Goal: Information Seeking & Learning: Learn about a topic

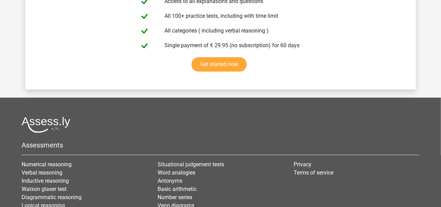
scroll to position [1652, 0]
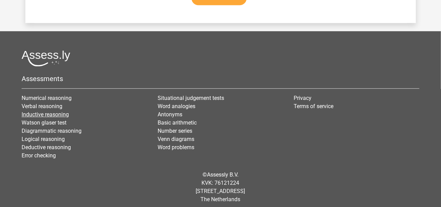
click at [23, 111] on link "Inductive reasoning" at bounding box center [45, 114] width 47 height 7
click at [47, 103] on link "Verbal reasoning" at bounding box center [42, 106] width 41 height 7
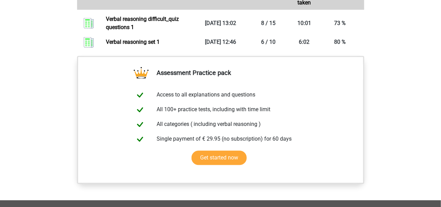
scroll to position [436, 0]
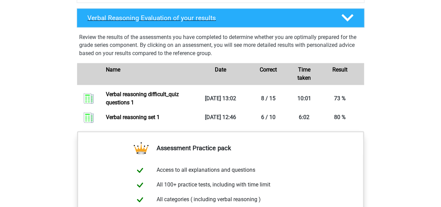
click at [348, 24] on icon at bounding box center [347, 18] width 12 height 12
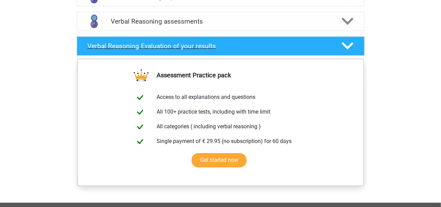
scroll to position [403, 0]
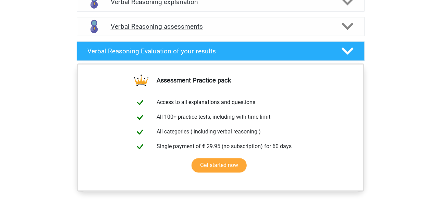
click at [347, 30] on polygon at bounding box center [347, 27] width 12 height 8
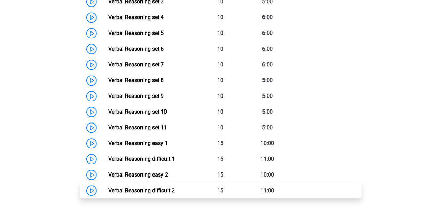
scroll to position [521, 0]
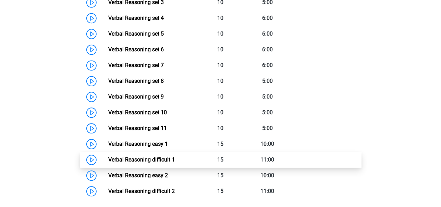
click at [144, 163] on link "Verbal Reasoning difficult 1" at bounding box center [141, 160] width 66 height 7
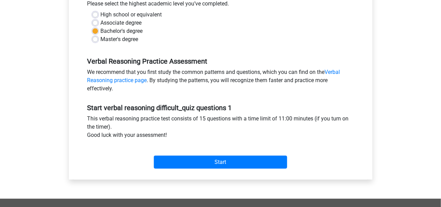
scroll to position [163, 0]
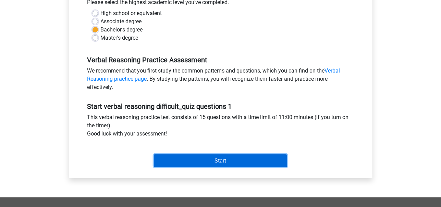
click at [172, 161] on input "Start" at bounding box center [220, 160] width 133 height 13
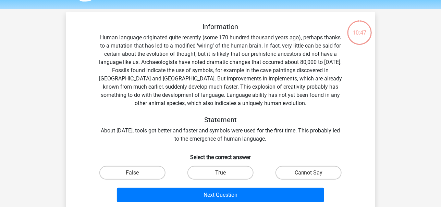
scroll to position [19, 0]
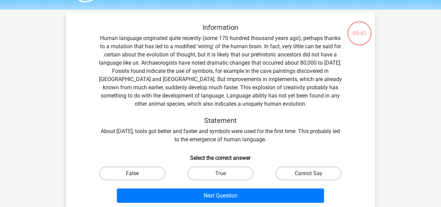
click at [126, 176] on label "False" at bounding box center [132, 174] width 66 height 14
click at [132, 176] on input "False" at bounding box center [134, 176] width 4 height 4
radio input "true"
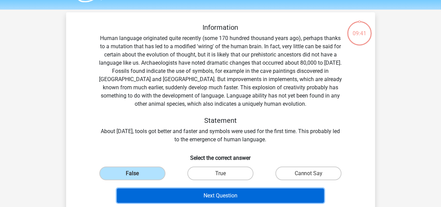
click at [220, 197] on button "Next Question" at bounding box center [220, 196] width 207 height 14
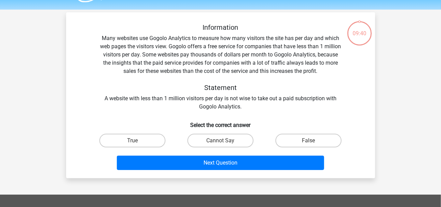
scroll to position [32, 0]
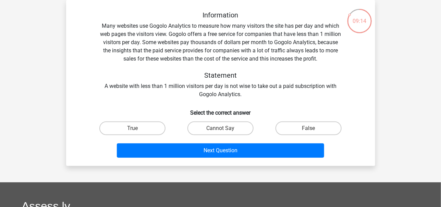
click at [300, 133] on label "False" at bounding box center [308, 129] width 66 height 14
click at [309, 133] on input "False" at bounding box center [311, 130] width 4 height 4
radio input "true"
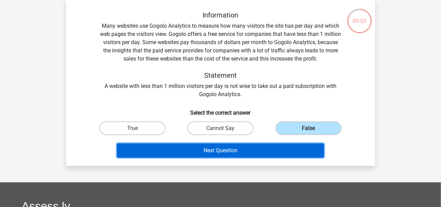
click at [241, 153] on button "Next Question" at bounding box center [220, 150] width 207 height 14
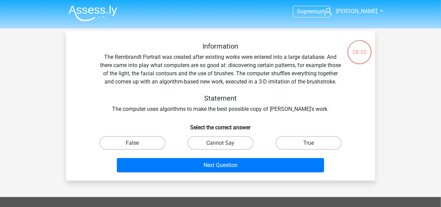
scroll to position [1, 0]
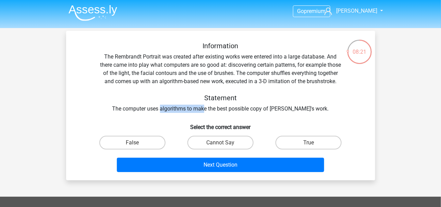
drag, startPoint x: 168, startPoint y: 117, endPoint x: 212, endPoint y: 118, distance: 44.5
click at [212, 113] on div "Information The Rembrandt Portrait was created after existing works were entere…" at bounding box center [220, 77] width 287 height 71
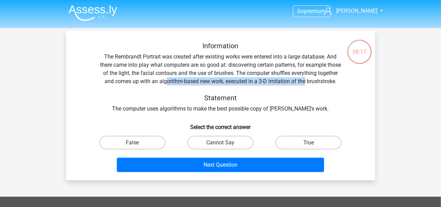
drag, startPoint x: 193, startPoint y: 82, endPoint x: 343, endPoint y: 81, distance: 150.7
click at [343, 81] on div "Information The Rembrandt Portrait was created after existing works were entere…" at bounding box center [220, 77] width 287 height 71
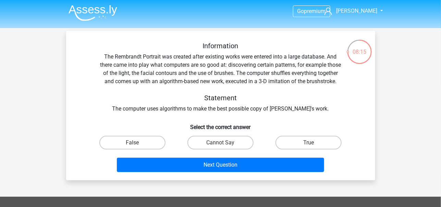
click at [321, 93] on div "Information The Rembrandt Portrait was created after existing works were entere…" at bounding box center [220, 77] width 287 height 71
click at [235, 150] on label "Cannot Say" at bounding box center [220, 143] width 66 height 14
click at [225, 147] on input "Cannot Say" at bounding box center [222, 145] width 4 height 4
radio input "true"
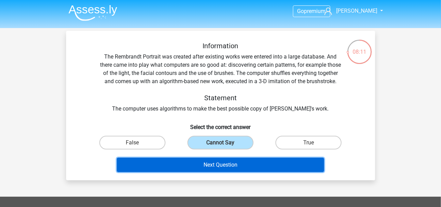
click at [254, 172] on button "Next Question" at bounding box center [220, 165] width 207 height 14
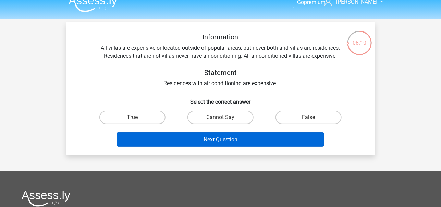
scroll to position [0, 0]
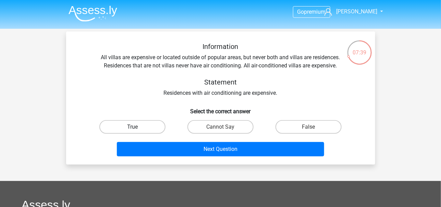
click at [148, 129] on label "True" at bounding box center [132, 127] width 66 height 14
click at [137, 129] on input "True" at bounding box center [134, 129] width 4 height 4
radio input "true"
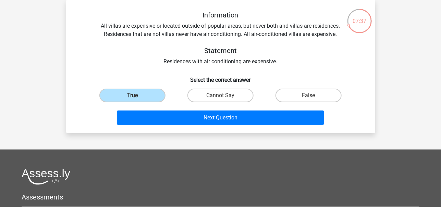
scroll to position [37, 0]
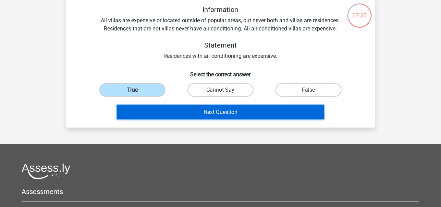
click at [250, 113] on button "Next Question" at bounding box center [220, 112] width 207 height 14
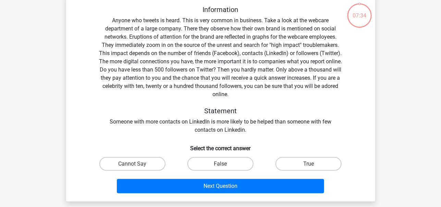
scroll to position [32, 0]
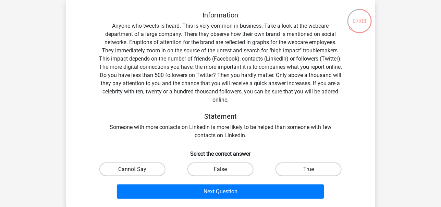
click at [157, 168] on label "Cannot Say" at bounding box center [132, 170] width 66 height 14
click at [137, 170] on input "Cannot Say" at bounding box center [134, 172] width 4 height 4
radio input "true"
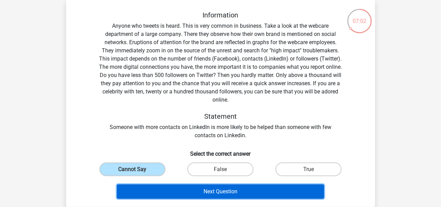
click at [237, 188] on button "Next Question" at bounding box center [220, 192] width 207 height 14
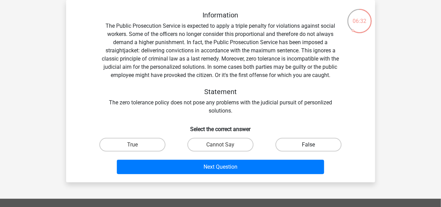
click at [308, 144] on label "False" at bounding box center [308, 145] width 66 height 14
click at [309, 145] on input "False" at bounding box center [311, 147] width 4 height 4
radio input "true"
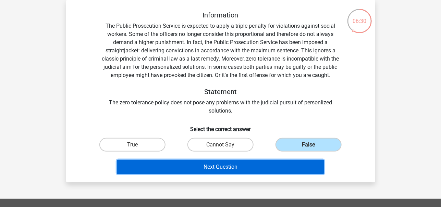
click at [270, 168] on button "Next Question" at bounding box center [220, 167] width 207 height 14
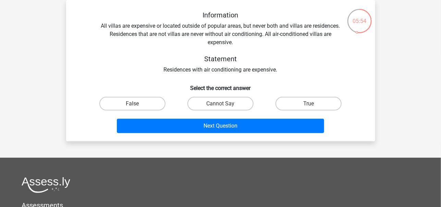
click at [221, 104] on input "Cannot Say" at bounding box center [222, 106] width 4 height 4
radio input "true"
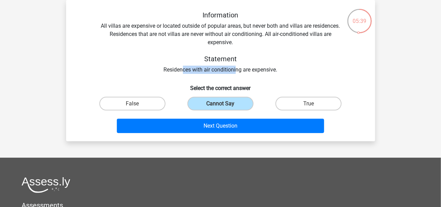
drag, startPoint x: 182, startPoint y: 70, endPoint x: 236, endPoint y: 72, distance: 53.5
click at [236, 72] on div "Information All villas are expensive or located outside of popular areas, but n…" at bounding box center [220, 42] width 287 height 63
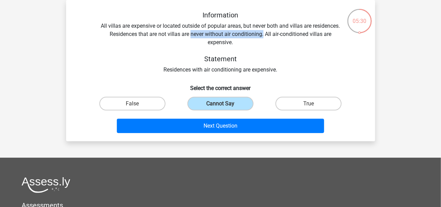
drag, startPoint x: 192, startPoint y: 34, endPoint x: 263, endPoint y: 32, distance: 71.3
click at [263, 32] on div "Information All villas are expensive or located outside of popular areas, but n…" at bounding box center [220, 42] width 287 height 63
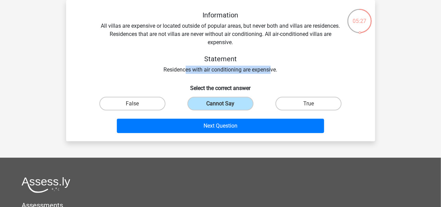
drag, startPoint x: 184, startPoint y: 70, endPoint x: 270, endPoint y: 64, distance: 86.2
click at [270, 64] on div "Information All villas are expensive or located outside of popular areas, but n…" at bounding box center [220, 42] width 287 height 63
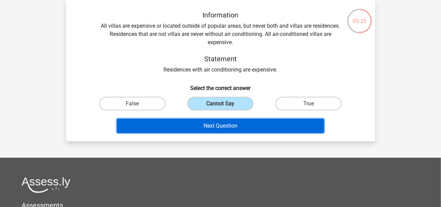
click at [217, 129] on button "Next Question" at bounding box center [220, 126] width 207 height 14
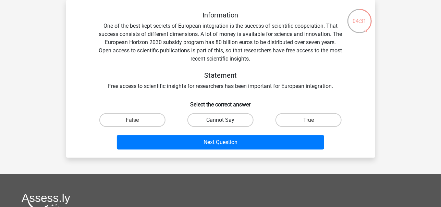
click at [227, 117] on label "Cannot Say" at bounding box center [220, 120] width 66 height 14
click at [225, 120] on input "Cannot Say" at bounding box center [222, 122] width 4 height 4
radio input "true"
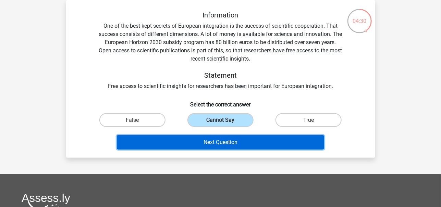
click at [264, 144] on button "Next Question" at bounding box center [220, 142] width 207 height 14
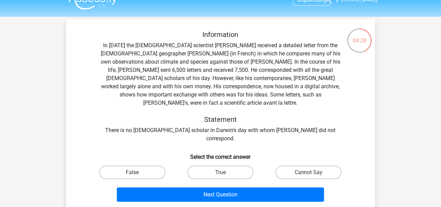
scroll to position [11, 0]
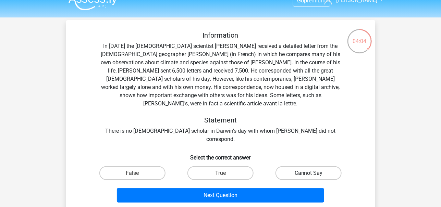
click at [303, 166] on label "Cannot Say" at bounding box center [308, 173] width 66 height 14
click at [309, 173] on input "Cannot Say" at bounding box center [311, 175] width 4 height 4
radio input "true"
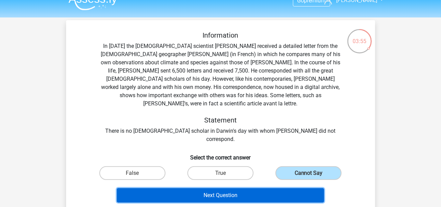
click at [263, 188] on button "Next Question" at bounding box center [220, 195] width 207 height 14
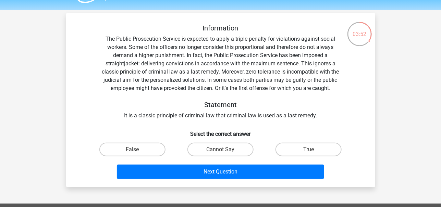
scroll to position [17, 0]
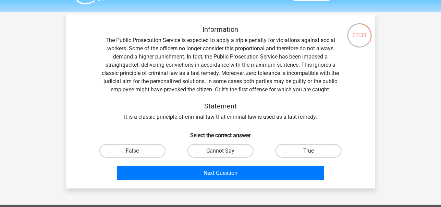
click at [325, 154] on label "True" at bounding box center [308, 151] width 66 height 14
click at [313, 154] on input "True" at bounding box center [311, 153] width 4 height 4
radio input "true"
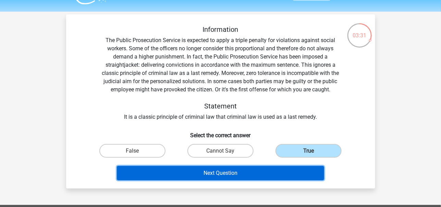
click at [252, 172] on button "Next Question" at bounding box center [220, 173] width 207 height 14
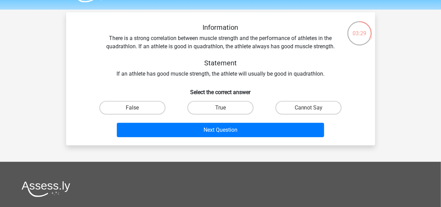
scroll to position [18, 0]
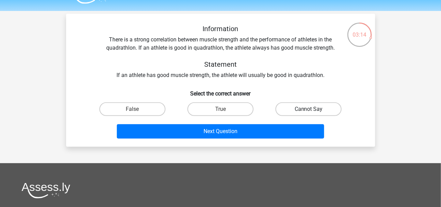
click at [321, 109] on label "Cannot Say" at bounding box center [308, 109] width 66 height 14
click at [313, 109] on input "Cannot Say" at bounding box center [311, 111] width 4 height 4
radio input "true"
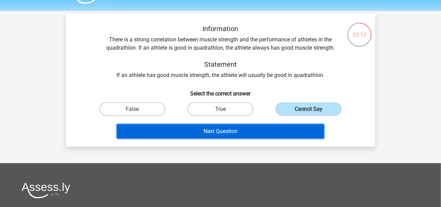
click at [259, 130] on button "Next Question" at bounding box center [220, 131] width 207 height 14
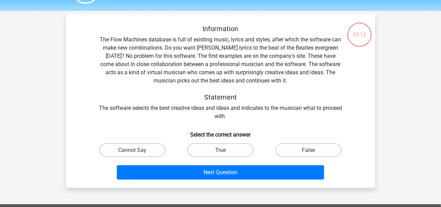
scroll to position [32, 0]
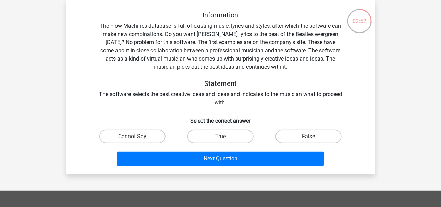
click at [302, 139] on label "False" at bounding box center [308, 137] width 66 height 14
click at [309, 139] on input "False" at bounding box center [311, 139] width 4 height 4
radio input "true"
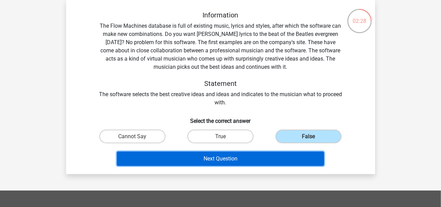
click at [290, 159] on button "Next Question" at bounding box center [220, 159] width 207 height 14
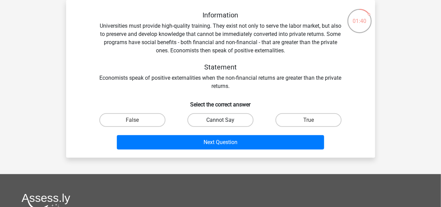
click at [237, 117] on label "Cannot Say" at bounding box center [220, 120] width 66 height 14
click at [225, 120] on input "Cannot Say" at bounding box center [222, 122] width 4 height 4
radio input "true"
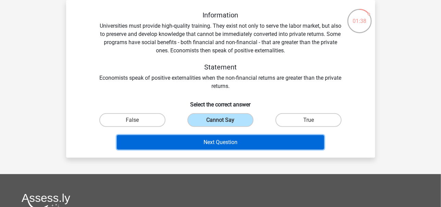
click at [259, 142] on button "Next Question" at bounding box center [220, 142] width 207 height 14
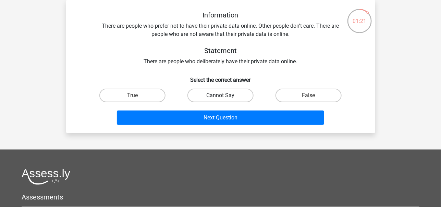
click at [236, 97] on label "Cannot Say" at bounding box center [220, 96] width 66 height 14
click at [225, 97] on input "Cannot Say" at bounding box center [222, 98] width 4 height 4
radio input "true"
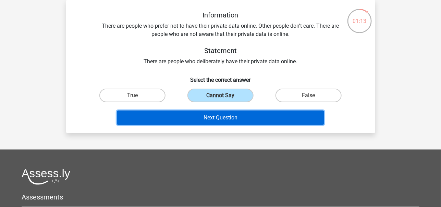
click at [250, 117] on button "Next Question" at bounding box center [220, 118] width 207 height 14
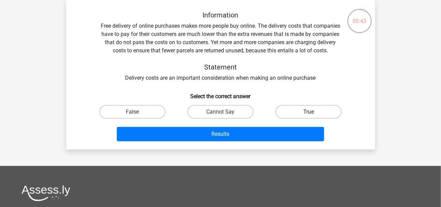
click at [305, 112] on label "True" at bounding box center [308, 112] width 66 height 14
click at [309, 112] on input "True" at bounding box center [311, 114] width 4 height 4
radio input "true"
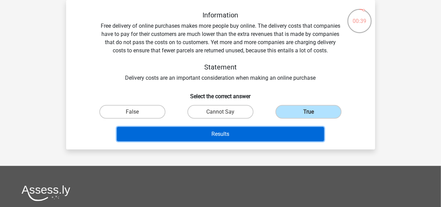
click at [252, 134] on button "Results" at bounding box center [220, 134] width 207 height 14
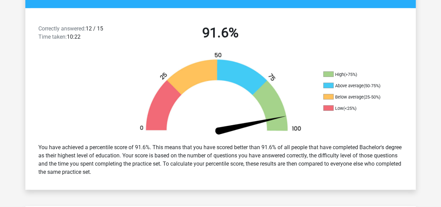
scroll to position [166, 0]
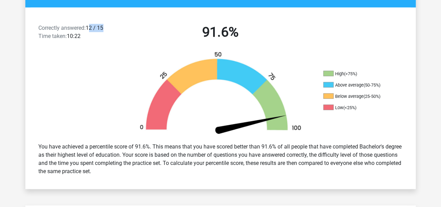
drag, startPoint x: 90, startPoint y: 29, endPoint x: 116, endPoint y: 30, distance: 26.0
click at [116, 30] on div "Correctly answered: 12 / 15 Time taken: 10:22" at bounding box center [80, 33] width 93 height 19
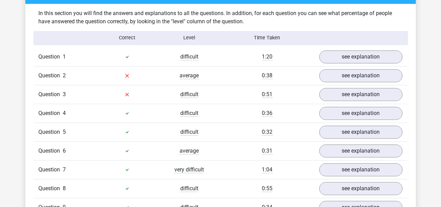
scroll to position [522, 0]
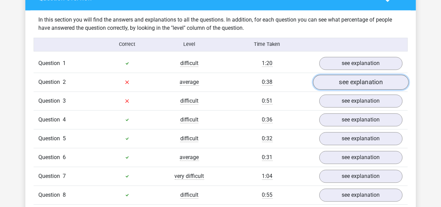
click at [354, 79] on link "see explanation" at bounding box center [361, 82] width 96 height 15
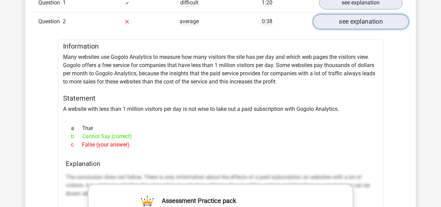
scroll to position [581, 0]
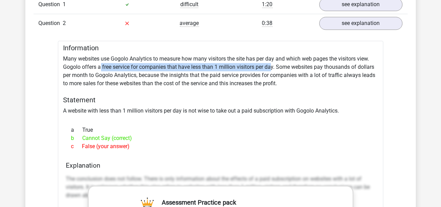
drag, startPoint x: 100, startPoint y: 64, endPoint x: 272, endPoint y: 67, distance: 171.9
drag, startPoint x: 102, startPoint y: 64, endPoint x: 272, endPoint y: 63, distance: 170.6
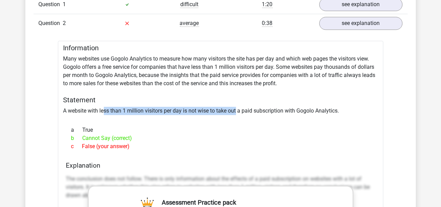
drag, startPoint x: 103, startPoint y: 109, endPoint x: 236, endPoint y: 109, distance: 132.9
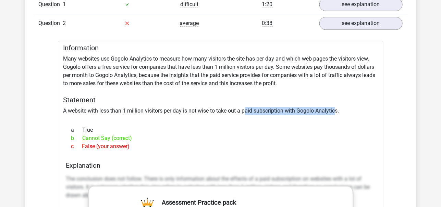
drag, startPoint x: 247, startPoint y: 109, endPoint x: 337, endPoint y: 105, distance: 89.8
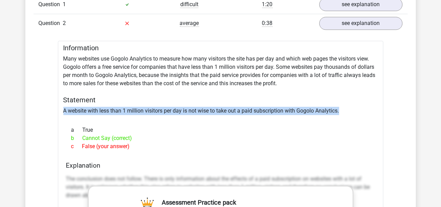
drag, startPoint x: 345, startPoint y: 108, endPoint x: 64, endPoint y: 110, distance: 280.8
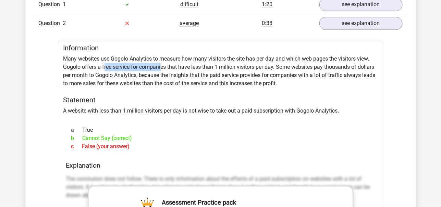
drag, startPoint x: 104, startPoint y: 64, endPoint x: 162, endPoint y: 65, distance: 58.6
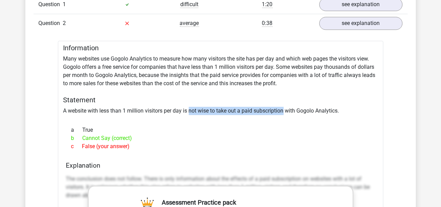
drag, startPoint x: 190, startPoint y: 109, endPoint x: 284, endPoint y: 106, distance: 93.5
drag, startPoint x: 105, startPoint y: 65, endPoint x: 170, endPoint y: 63, distance: 65.1
drag, startPoint x: 170, startPoint y: 110, endPoint x: 346, endPoint y: 111, distance: 175.7
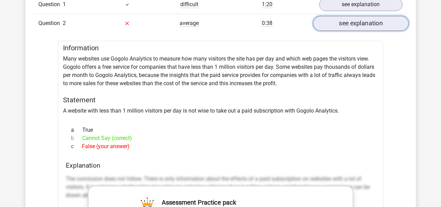
click at [370, 22] on link "see explanation" at bounding box center [361, 23] width 96 height 15
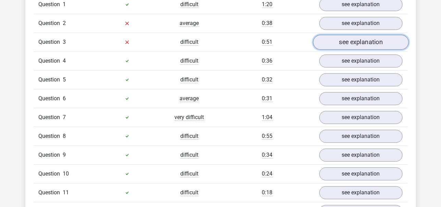
click at [352, 38] on link "see explanation" at bounding box center [361, 42] width 96 height 15
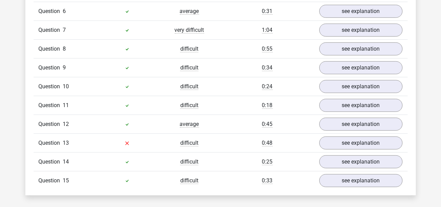
scroll to position [1054, 0]
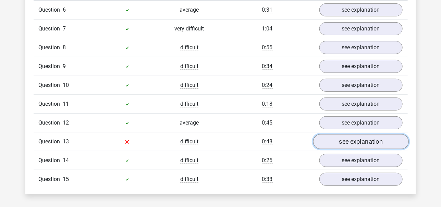
click at [354, 140] on link "see explanation" at bounding box center [361, 141] width 96 height 15
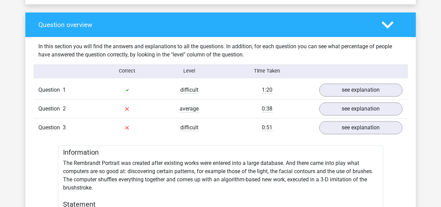
scroll to position [495, 0]
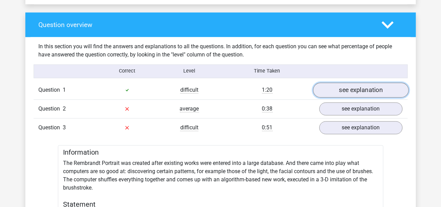
click at [358, 91] on link "see explanation" at bounding box center [361, 90] width 96 height 15
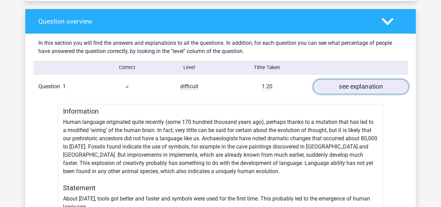
scroll to position [498, 0]
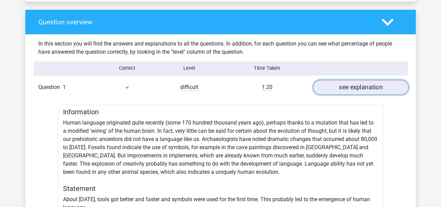
click at [358, 91] on link "see explanation" at bounding box center [361, 87] width 96 height 15
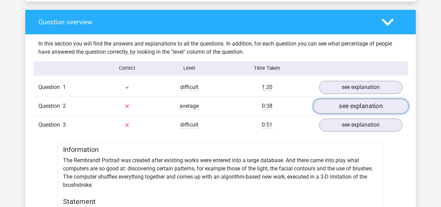
click at [354, 106] on link "see explanation" at bounding box center [361, 106] width 96 height 15
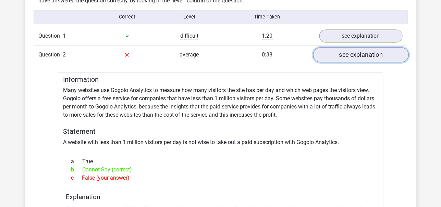
scroll to position [535, 0]
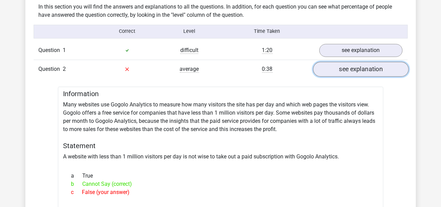
click at [360, 71] on link "see explanation" at bounding box center [361, 69] width 96 height 15
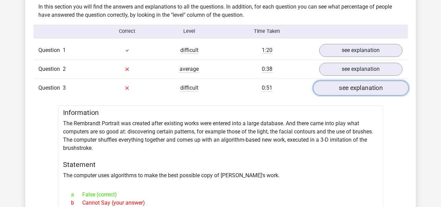
click at [359, 88] on link "see explanation" at bounding box center [361, 87] width 96 height 15
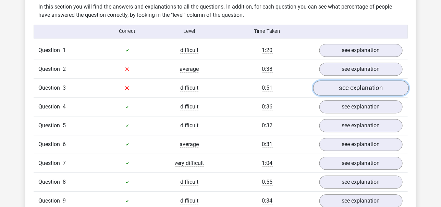
scroll to position [560, 0]
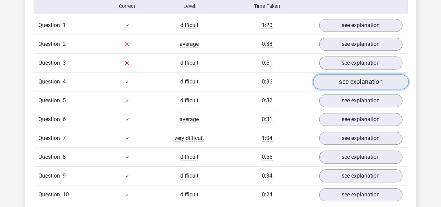
click at [359, 81] on link "see explanation" at bounding box center [361, 81] width 96 height 15
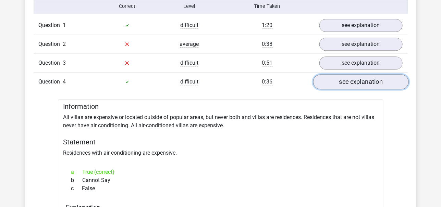
click at [359, 81] on link "see explanation" at bounding box center [361, 81] width 96 height 15
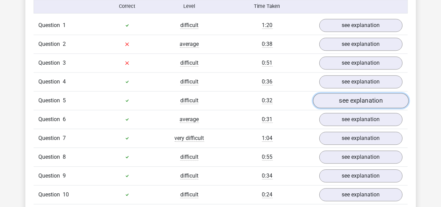
click at [358, 96] on link "see explanation" at bounding box center [361, 100] width 96 height 15
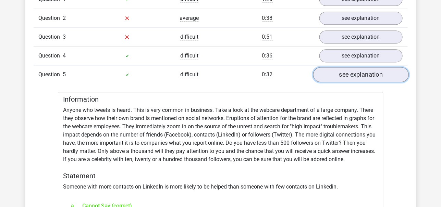
scroll to position [614, 0]
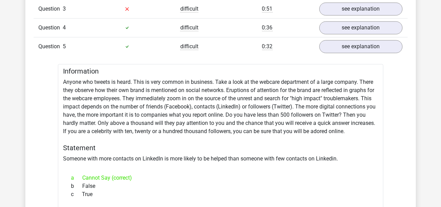
drag, startPoint x: 361, startPoint y: 100, endPoint x: 203, endPoint y: 109, distance: 157.8
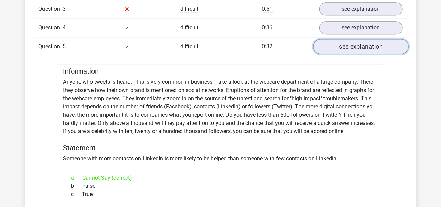
click at [341, 47] on link "see explanation" at bounding box center [361, 46] width 96 height 15
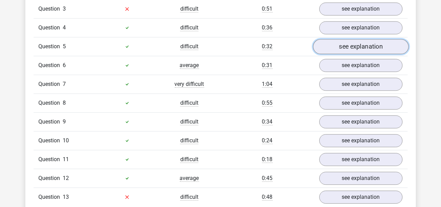
scroll to position [634, 0]
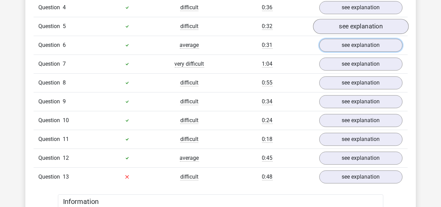
click at [341, 47] on link "see explanation" at bounding box center [360, 45] width 83 height 13
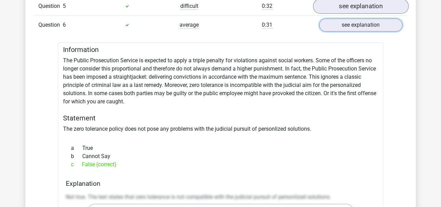
scroll to position [655, 0]
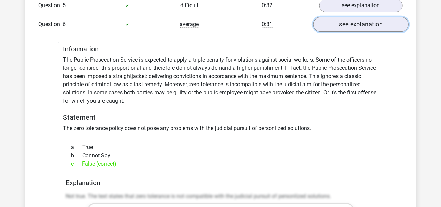
click at [358, 25] on link "see explanation" at bounding box center [361, 24] width 96 height 15
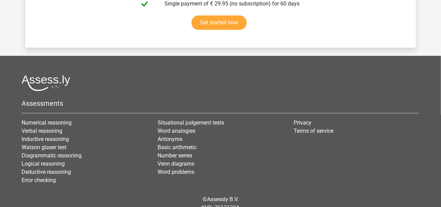
scroll to position [1736, 0]
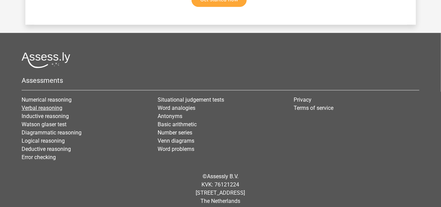
click at [54, 105] on link "Verbal reasoning" at bounding box center [42, 108] width 41 height 7
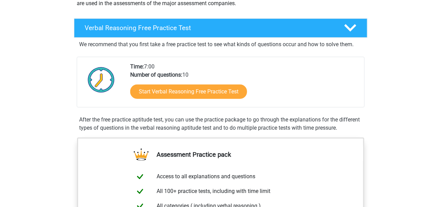
scroll to position [101, 0]
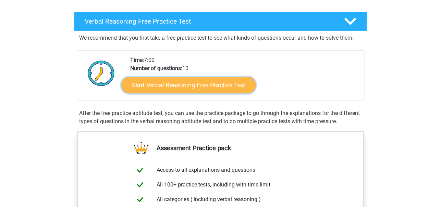
click at [215, 89] on link "Start Verbal Reasoning Free Practice Test" at bounding box center [188, 85] width 134 height 16
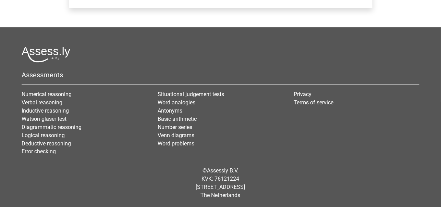
scroll to position [333, 0]
click at [54, 102] on link "Verbal reasoning" at bounding box center [42, 102] width 41 height 7
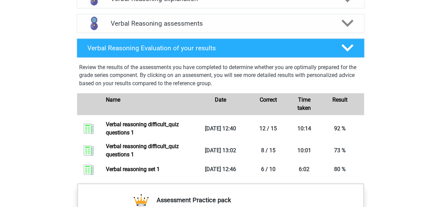
scroll to position [404, 0]
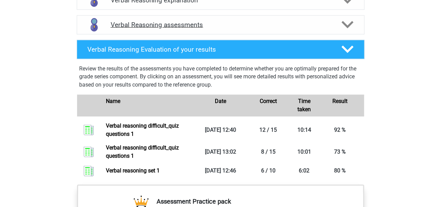
click at [347, 28] on icon at bounding box center [347, 25] width 12 height 12
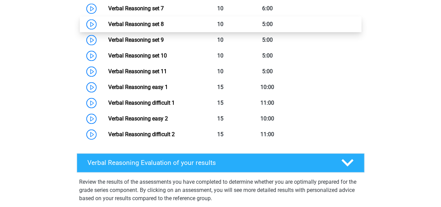
scroll to position [577, 0]
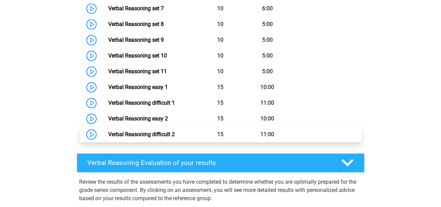
click at [162, 138] on link "Verbal Reasoning difficult 2" at bounding box center [141, 134] width 66 height 7
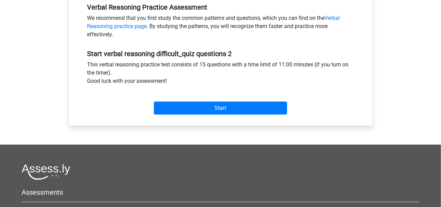
scroll to position [215, 0]
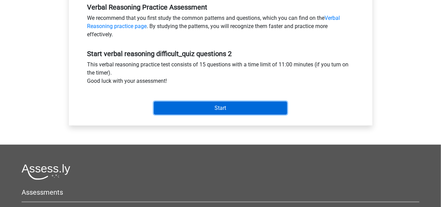
click at [238, 104] on input "Start" at bounding box center [220, 108] width 133 height 13
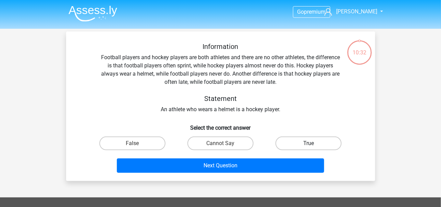
click at [297, 141] on label "True" at bounding box center [308, 144] width 66 height 14
click at [309, 143] on input "True" at bounding box center [311, 145] width 4 height 4
radio input "true"
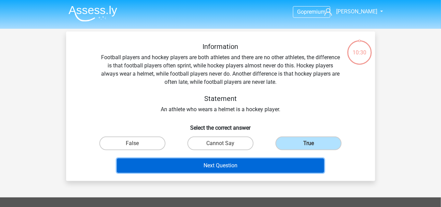
click at [249, 168] on button "Next Question" at bounding box center [220, 166] width 207 height 14
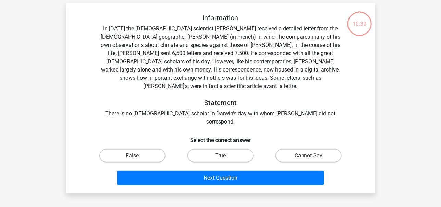
scroll to position [32, 0]
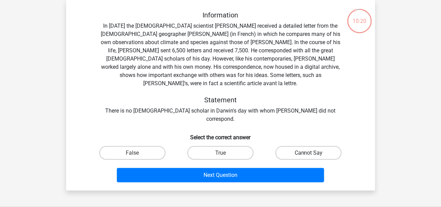
click at [314, 146] on label "Cannot Say" at bounding box center [308, 153] width 66 height 14
click at [313, 153] on input "Cannot Say" at bounding box center [311, 155] width 4 height 4
radio input "true"
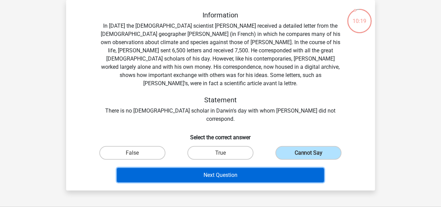
click at [259, 168] on button "Next Question" at bounding box center [220, 175] width 207 height 14
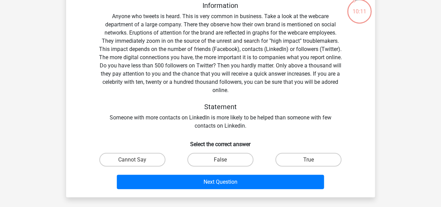
scroll to position [40, 0]
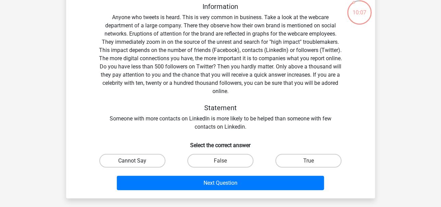
click at [140, 164] on label "Cannot Say" at bounding box center [132, 161] width 66 height 14
click at [137, 164] on input "Cannot Say" at bounding box center [134, 163] width 4 height 4
radio input "true"
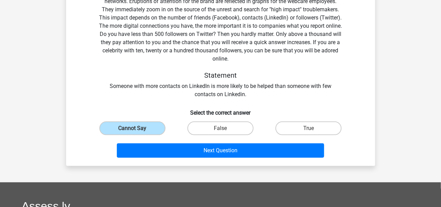
scroll to position [75, 0]
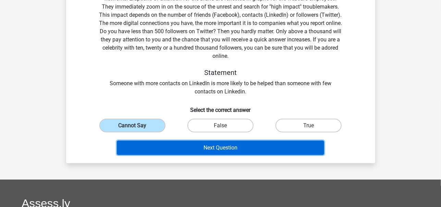
click at [214, 149] on button "Next Question" at bounding box center [220, 148] width 207 height 14
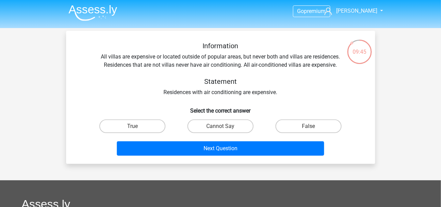
scroll to position [1, 0]
click at [146, 123] on label "True" at bounding box center [132, 127] width 66 height 14
click at [137, 126] on input "True" at bounding box center [134, 128] width 4 height 4
radio input "true"
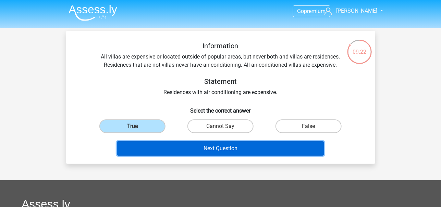
click at [232, 145] on button "Next Question" at bounding box center [220, 148] width 207 height 14
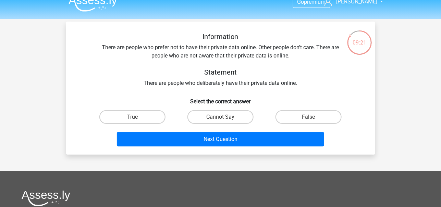
scroll to position [9, 0]
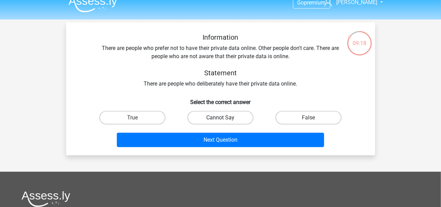
click at [233, 121] on label "Cannot Say" at bounding box center [220, 118] width 66 height 14
click at [225, 121] on input "Cannot Say" at bounding box center [222, 120] width 4 height 4
radio input "true"
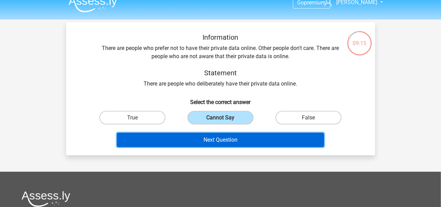
click at [228, 141] on button "Next Question" at bounding box center [220, 140] width 207 height 14
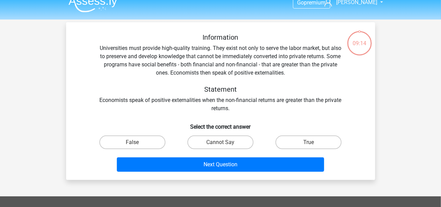
scroll to position [32, 0]
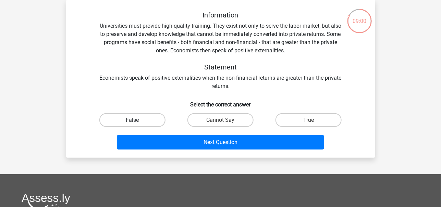
click at [156, 115] on label "False" at bounding box center [132, 120] width 66 height 14
click at [137, 120] on input "False" at bounding box center [134, 122] width 4 height 4
radio input "true"
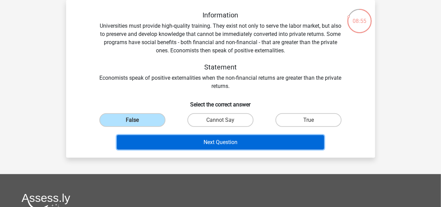
click at [249, 145] on button "Next Question" at bounding box center [220, 142] width 207 height 14
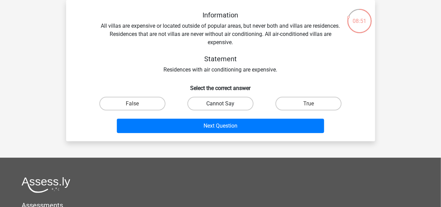
click at [217, 106] on label "Cannot Say" at bounding box center [220, 104] width 66 height 14
click at [220, 106] on input "Cannot Say" at bounding box center [222, 106] width 4 height 4
radio input "true"
click at [217, 106] on label "Cannot Say" at bounding box center [220, 104] width 66 height 14
click at [220, 106] on input "Cannot Say" at bounding box center [222, 106] width 4 height 4
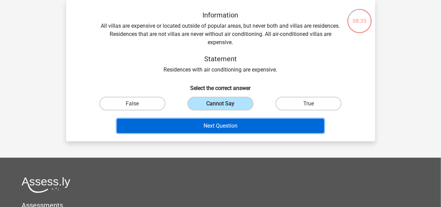
click at [246, 128] on button "Next Question" at bounding box center [220, 126] width 207 height 14
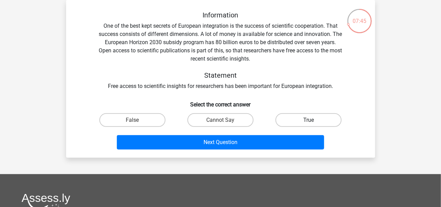
click at [310, 115] on label "True" at bounding box center [308, 120] width 66 height 14
click at [310, 120] on input "True" at bounding box center [311, 122] width 4 height 4
radio input "true"
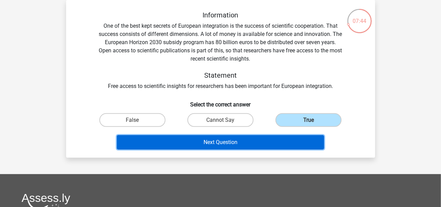
click at [277, 142] on button "Next Question" at bounding box center [220, 142] width 207 height 14
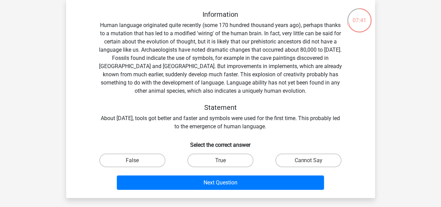
scroll to position [29, 0]
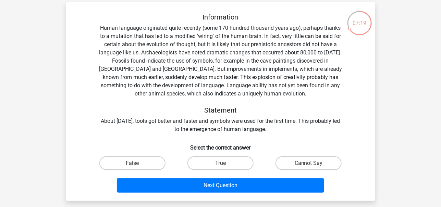
click at [136, 164] on input "False" at bounding box center [134, 165] width 4 height 4
radio input "true"
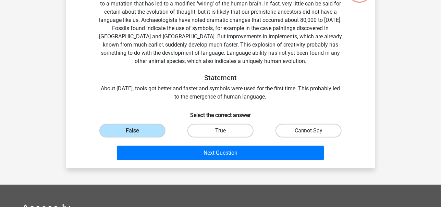
scroll to position [64, 0]
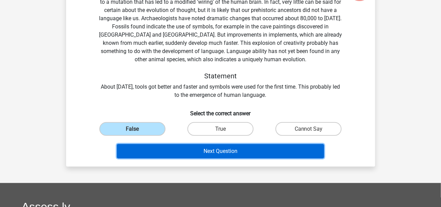
click at [213, 148] on button "Next Question" at bounding box center [220, 151] width 207 height 14
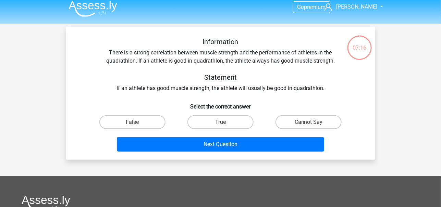
scroll to position [2, 0]
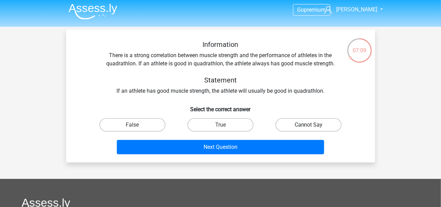
click at [328, 128] on label "Cannot Say" at bounding box center [308, 125] width 66 height 14
click at [313, 128] on input "Cannot Say" at bounding box center [311, 127] width 4 height 4
radio input "true"
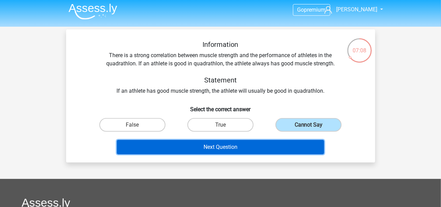
click at [281, 148] on button "Next Question" at bounding box center [220, 147] width 207 height 14
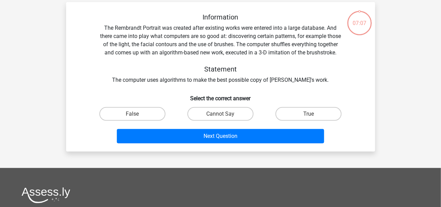
scroll to position [32, 0]
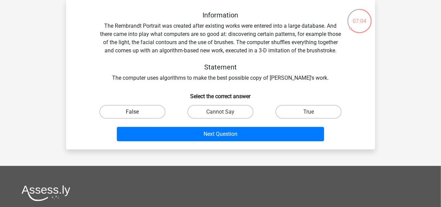
click at [119, 119] on label "False" at bounding box center [132, 112] width 66 height 14
click at [132, 116] on input "False" at bounding box center [134, 114] width 4 height 4
radio input "true"
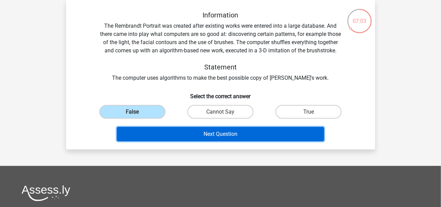
click at [208, 141] on button "Next Question" at bounding box center [220, 134] width 207 height 14
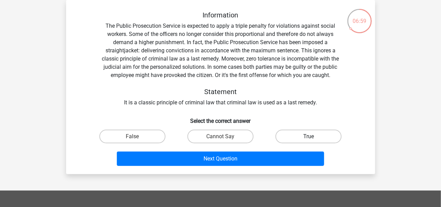
click at [313, 135] on label "True" at bounding box center [308, 137] width 66 height 14
click at [313, 137] on input "True" at bounding box center [311, 139] width 4 height 4
radio input "true"
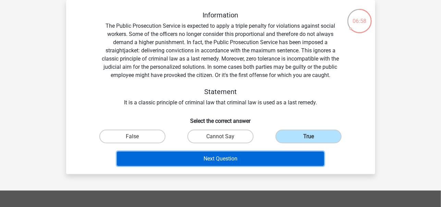
click at [274, 157] on button "Next Question" at bounding box center [220, 159] width 207 height 14
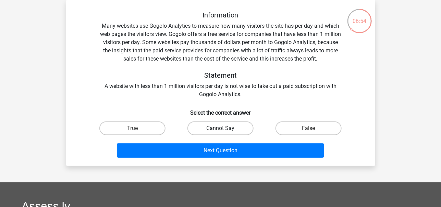
click at [237, 125] on label "Cannot Say" at bounding box center [220, 129] width 66 height 14
click at [225, 128] on input "Cannot Say" at bounding box center [222, 130] width 4 height 4
radio input "true"
click at [300, 127] on label "False" at bounding box center [308, 129] width 66 height 14
click at [309, 128] on input "False" at bounding box center [311, 130] width 4 height 4
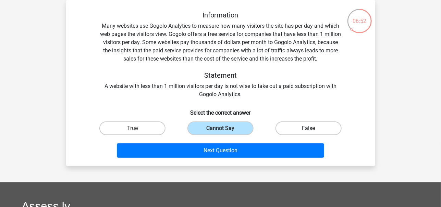
radio input "true"
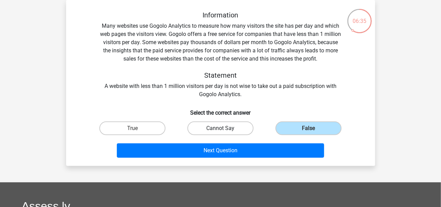
click at [227, 128] on label "Cannot Say" at bounding box center [220, 129] width 66 height 14
click at [225, 128] on input "Cannot Say" at bounding box center [222, 130] width 4 height 4
radio input "true"
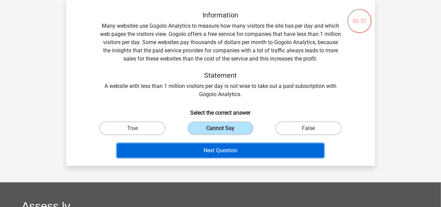
click at [238, 154] on button "Next Question" at bounding box center [220, 150] width 207 height 14
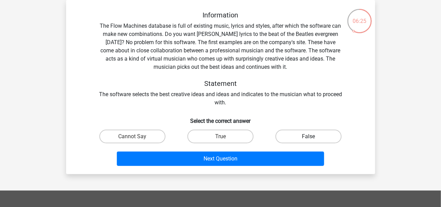
click at [306, 136] on label "False" at bounding box center [308, 137] width 66 height 14
click at [309, 137] on input "False" at bounding box center [311, 139] width 4 height 4
radio input "true"
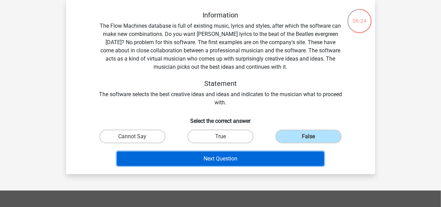
click at [253, 161] on button "Next Question" at bounding box center [220, 159] width 207 height 14
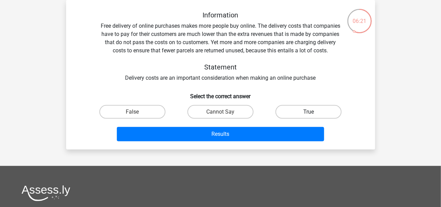
click at [289, 111] on label "True" at bounding box center [308, 112] width 66 height 14
click at [309, 112] on input "True" at bounding box center [311, 114] width 4 height 4
radio input "true"
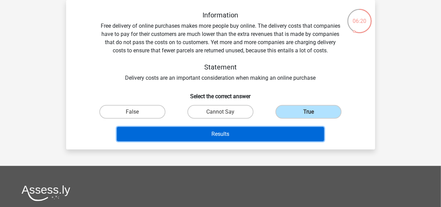
click at [272, 131] on button "Results" at bounding box center [220, 134] width 207 height 14
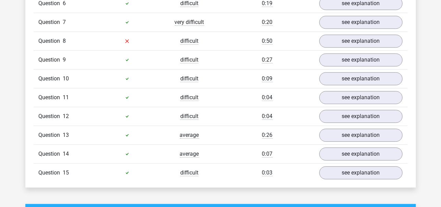
scroll to position [640, 0]
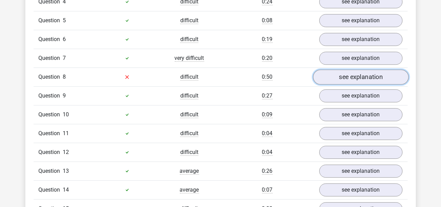
click at [347, 75] on link "see explanation" at bounding box center [361, 77] width 96 height 15
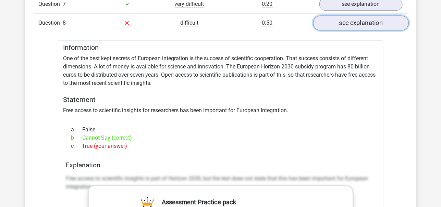
scroll to position [694, 0]
